Goal: Transaction & Acquisition: Purchase product/service

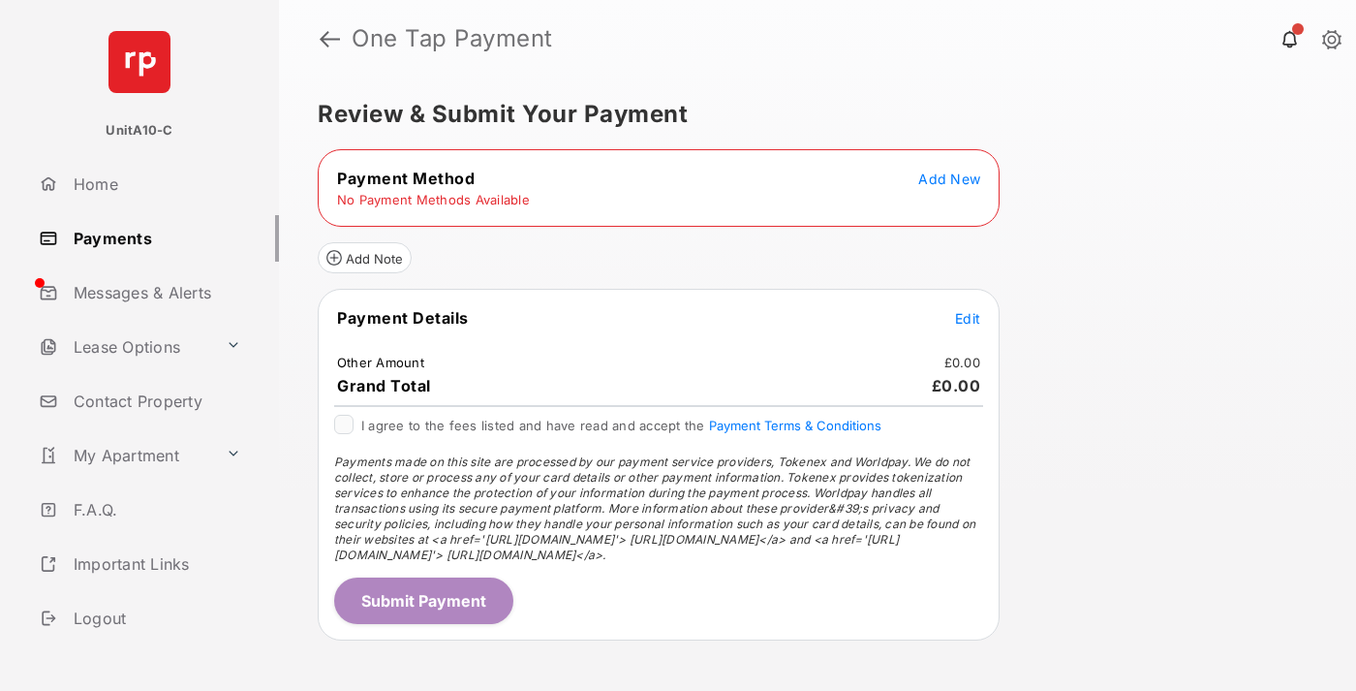
click at [949, 178] on span "Add New" at bounding box center [949, 178] width 62 height 16
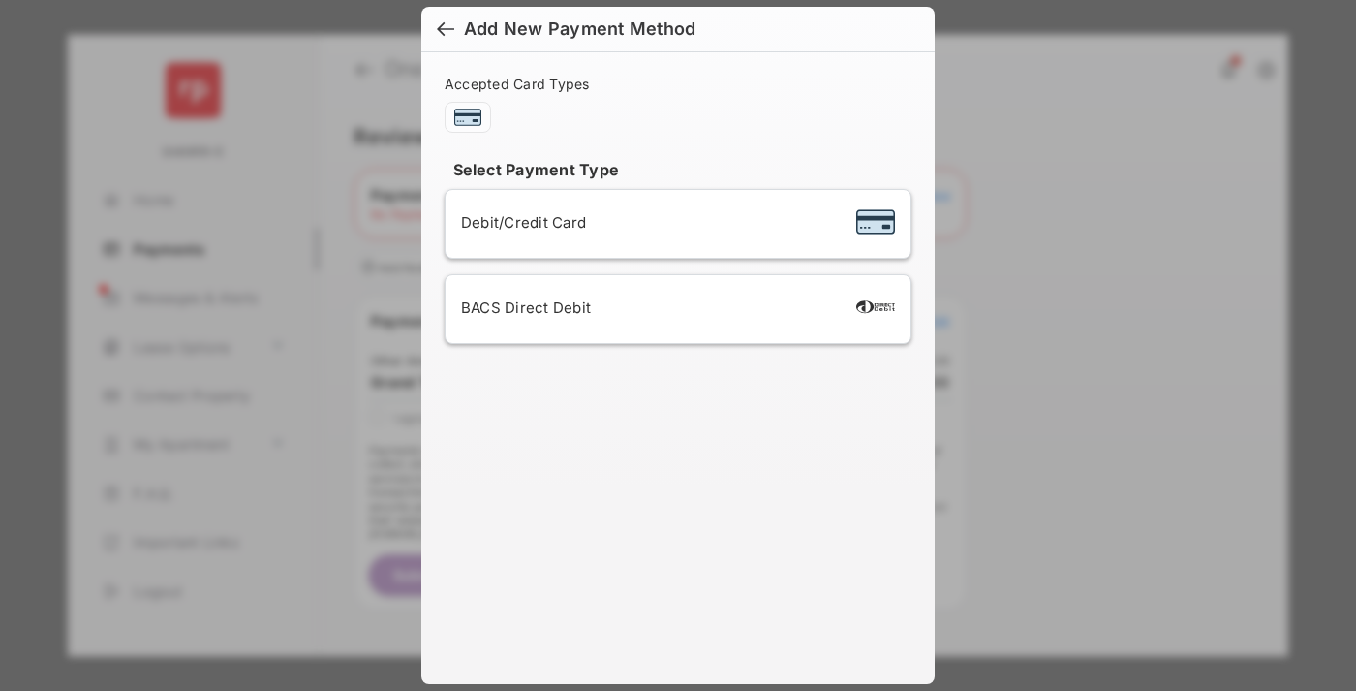
click at [518, 222] on span "Debit/Credit Card" at bounding box center [523, 222] width 125 height 18
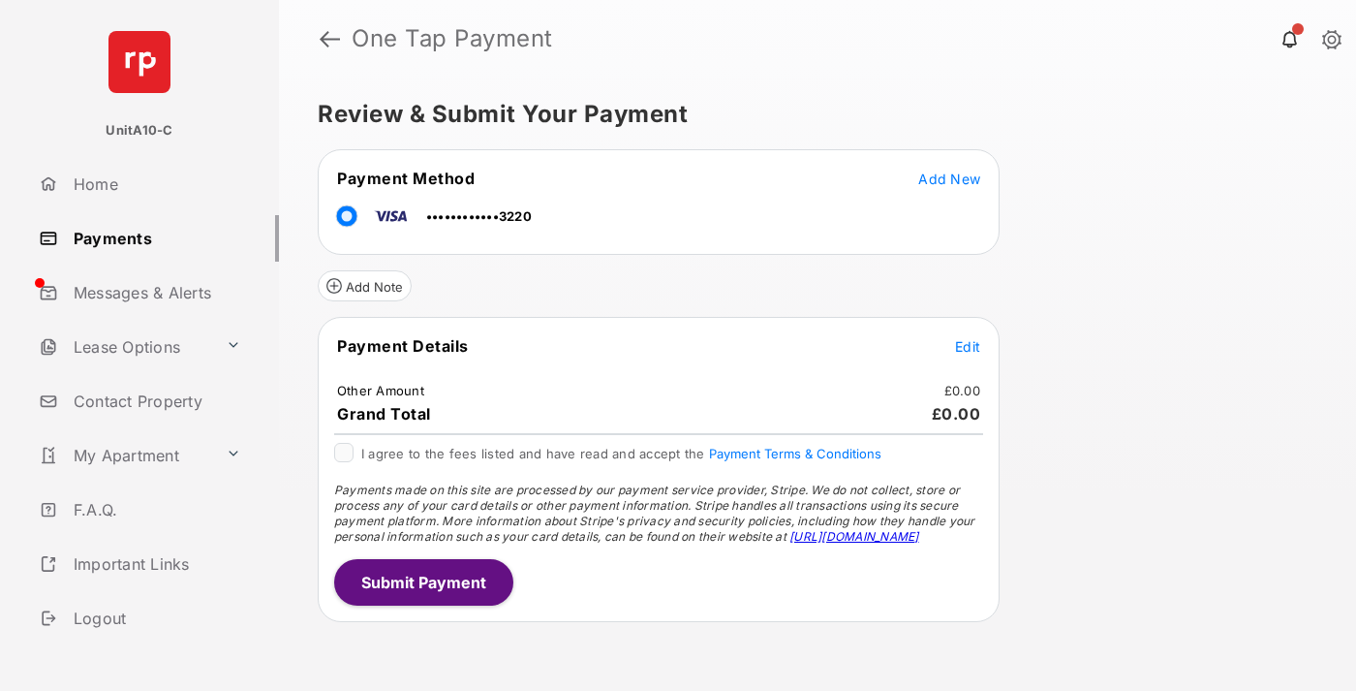
click at [968, 346] on span "Edit" at bounding box center [967, 346] width 25 height 16
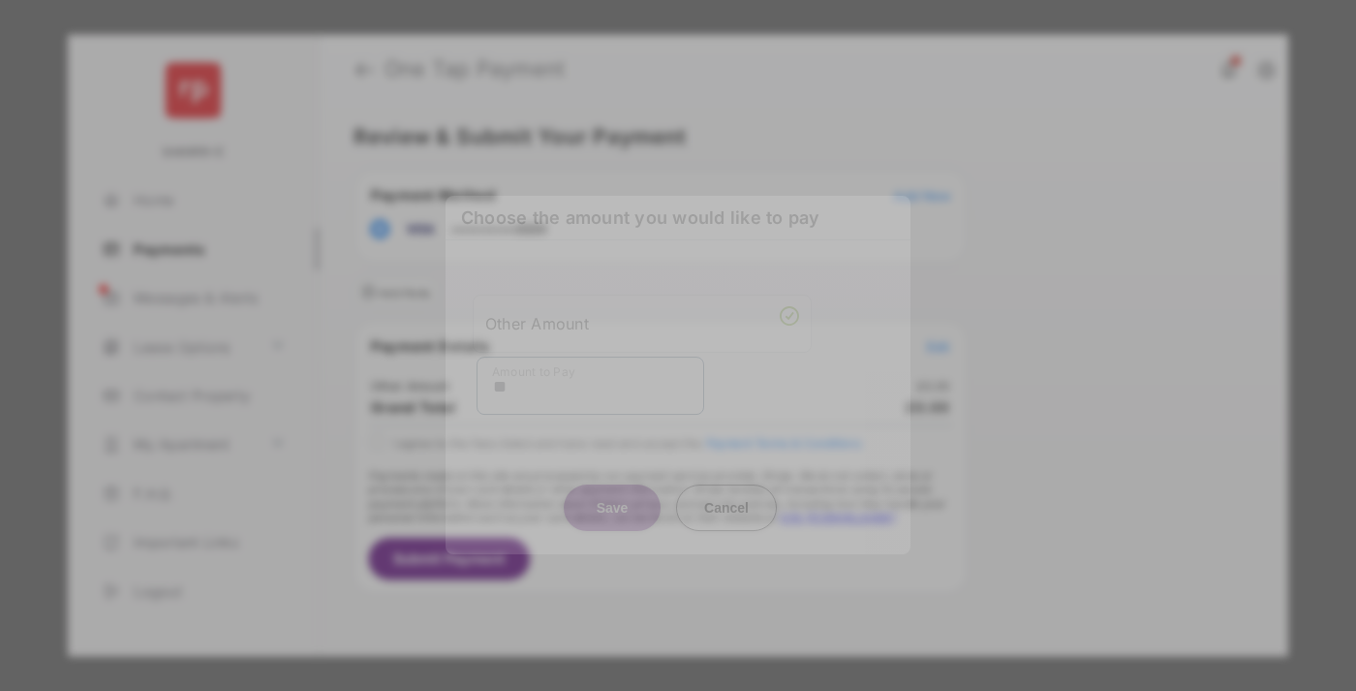
type input "**"
click at [612, 491] on button "Save" at bounding box center [612, 507] width 97 height 46
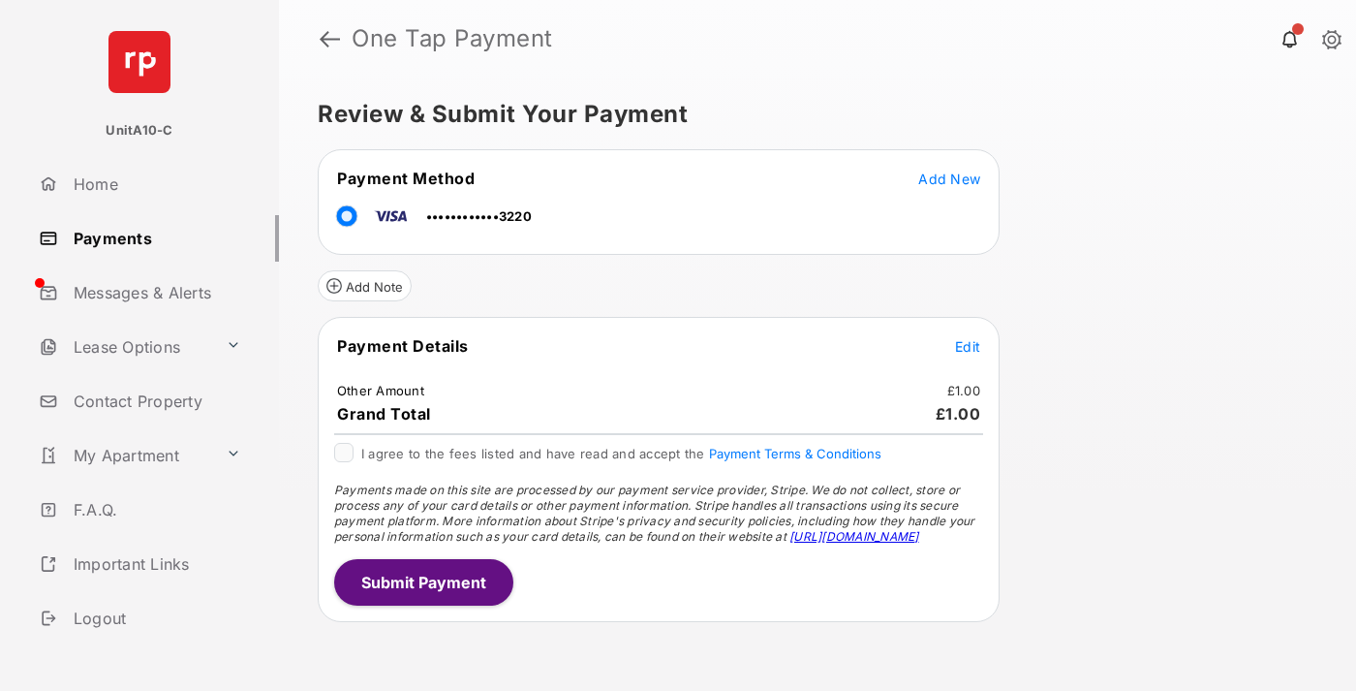
click at [422, 581] on button "Submit Payment" at bounding box center [423, 582] width 179 height 46
